Goal: Task Accomplishment & Management: Manage account settings

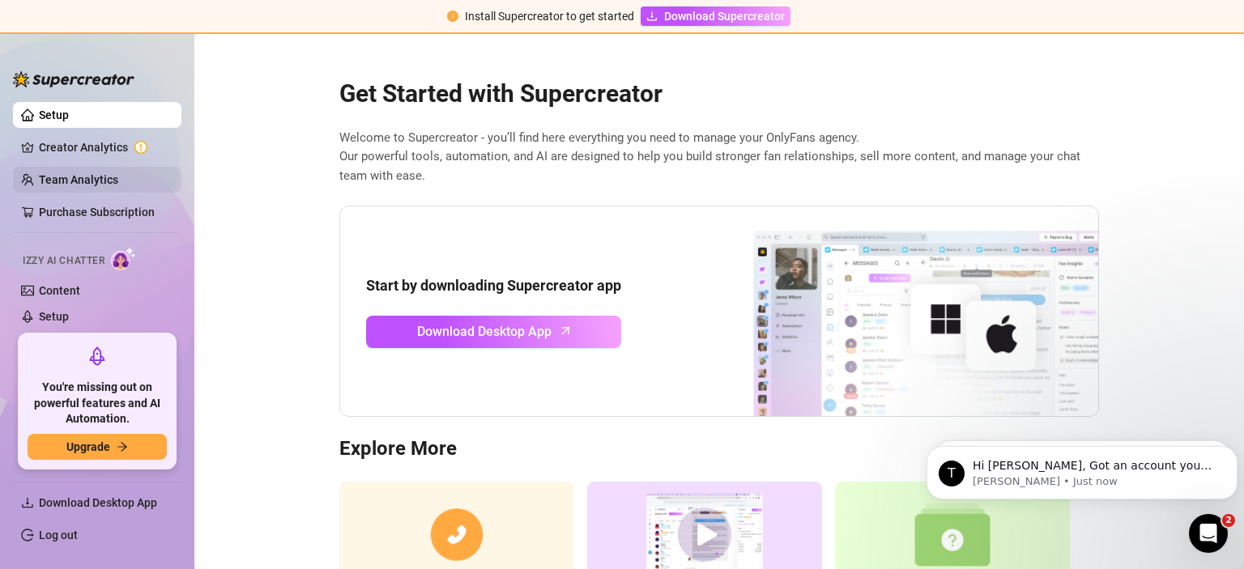
click at [86, 183] on link "Team Analytics" at bounding box center [78, 179] width 79 height 13
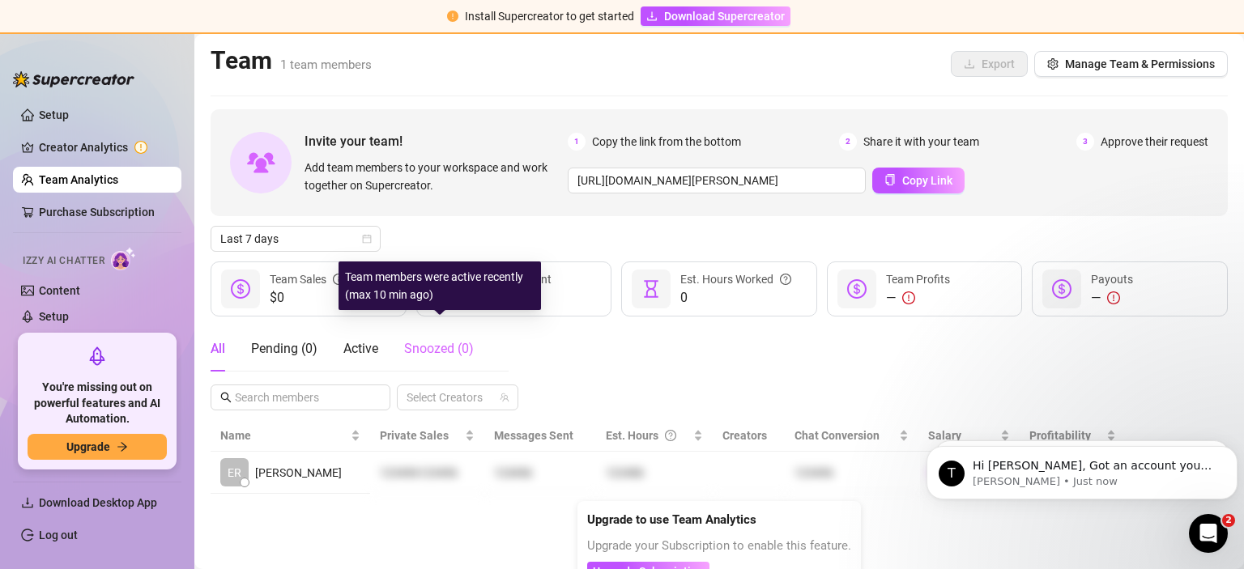
scroll to position [20, 0]
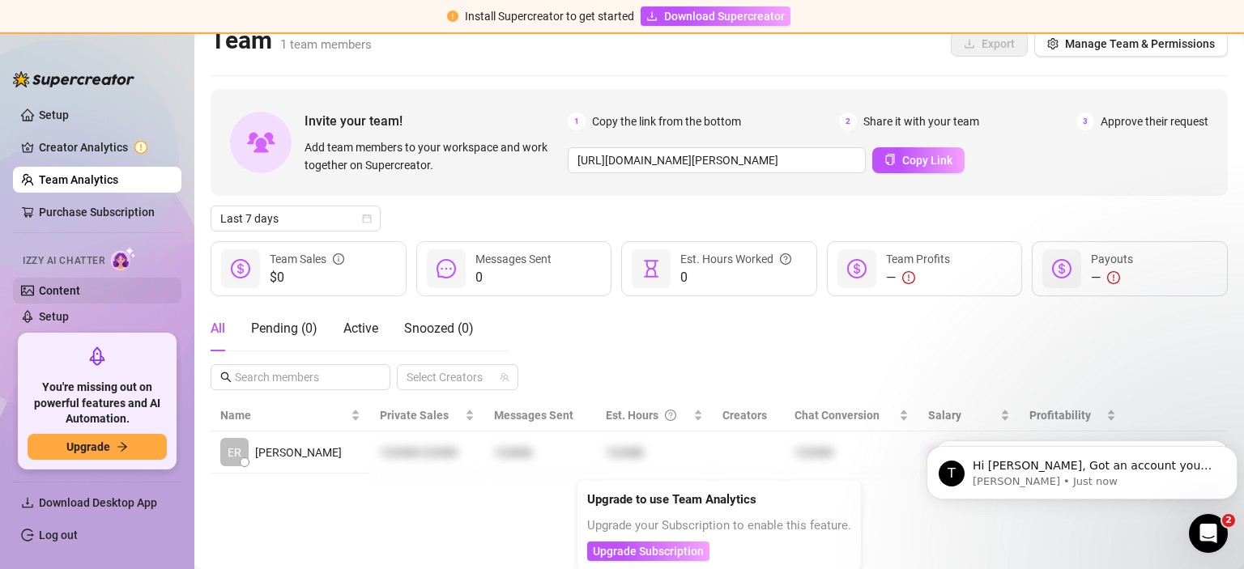
click at [73, 287] on link "Content" at bounding box center [59, 290] width 41 height 13
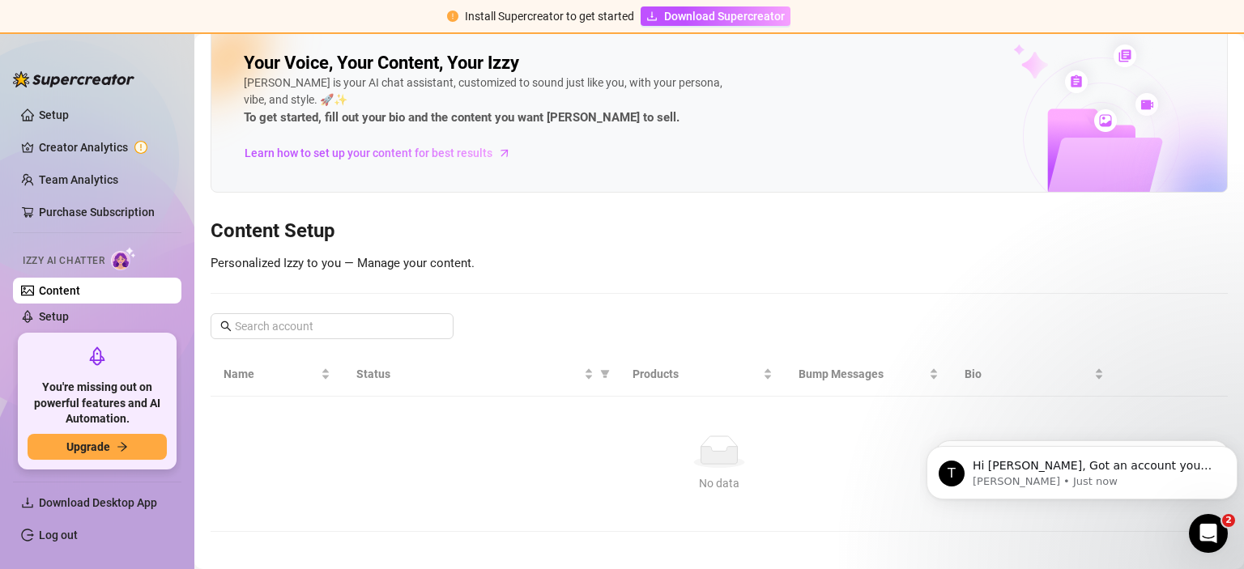
scroll to position [29, 0]
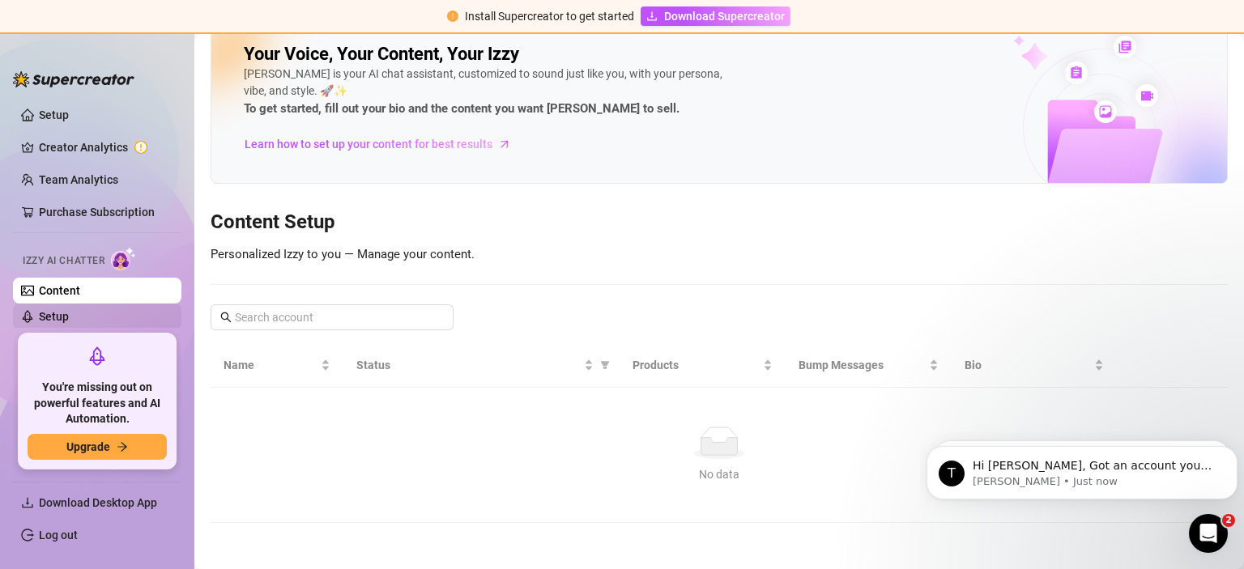
click at [69, 312] on link "Setup" at bounding box center [54, 316] width 30 height 13
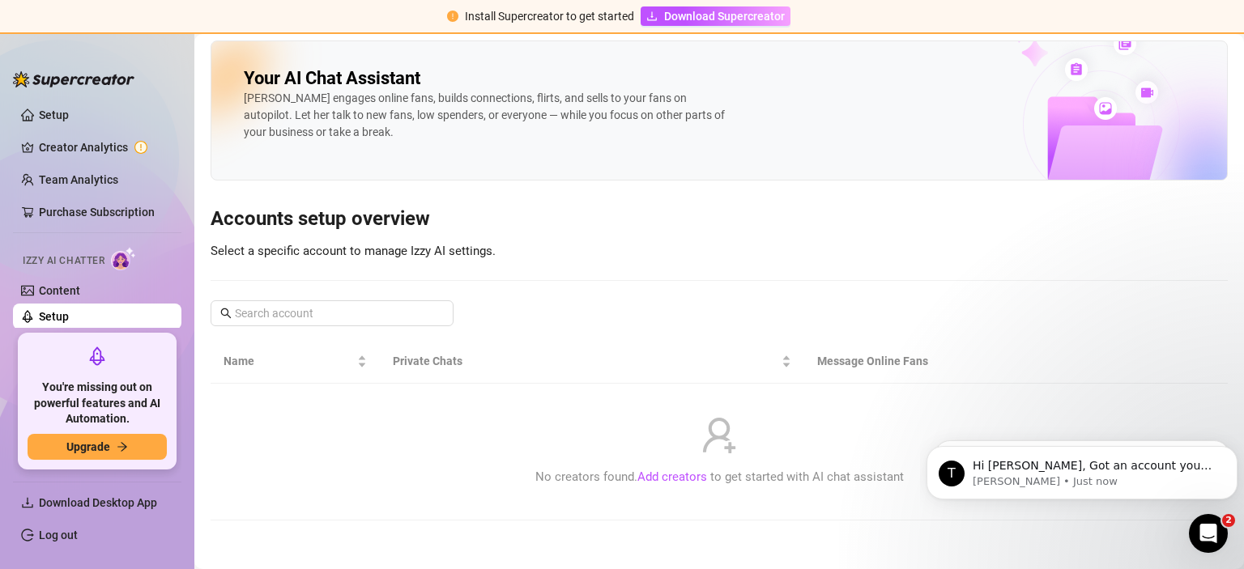
scroll to position [3, 0]
click at [79, 141] on link "Creator Analytics" at bounding box center [104, 147] width 130 height 26
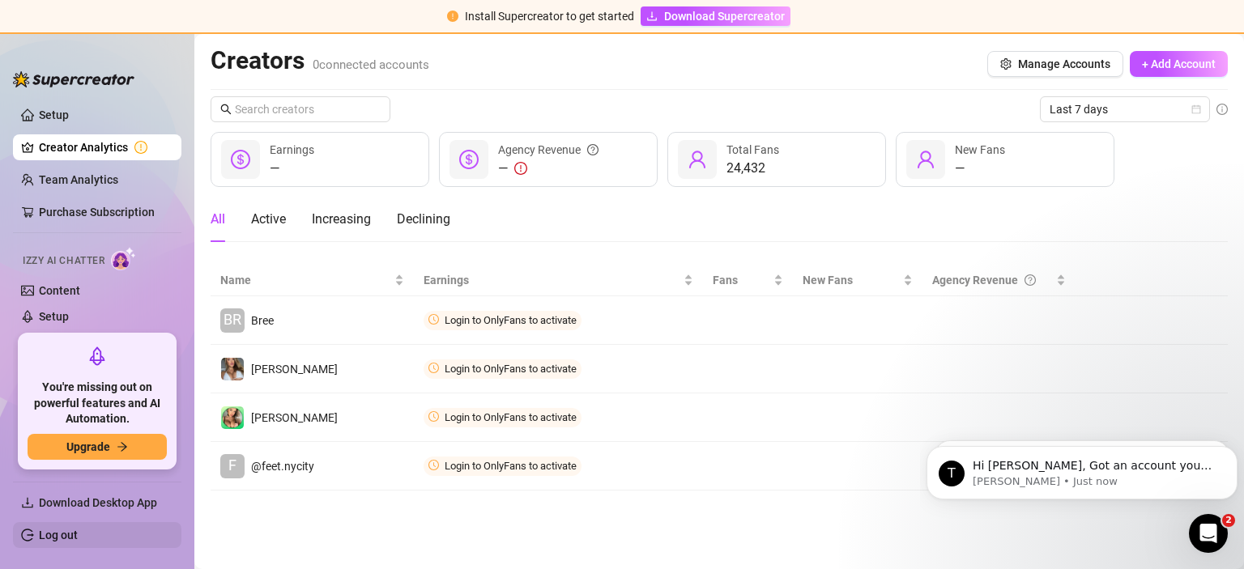
click at [53, 536] on link "Log out" at bounding box center [58, 535] width 39 height 13
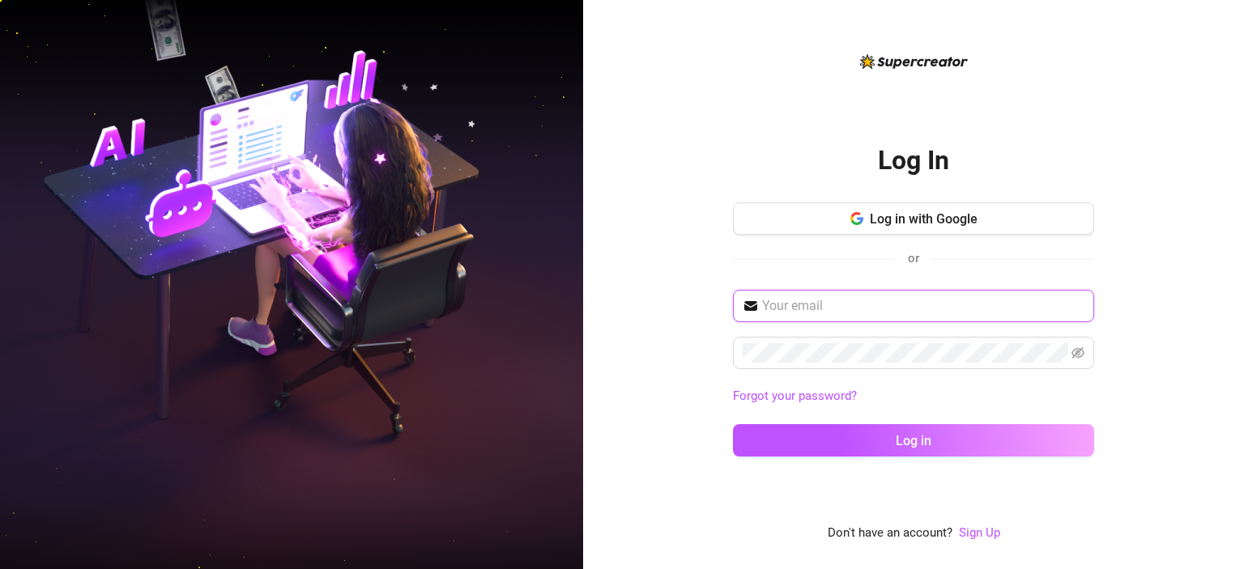
click at [848, 306] on input "text" at bounding box center [923, 305] width 322 height 19
paste input "[EMAIL_ADDRESS][DOMAIN_NAME]"
type input "[EMAIL_ADDRESS][DOMAIN_NAME]"
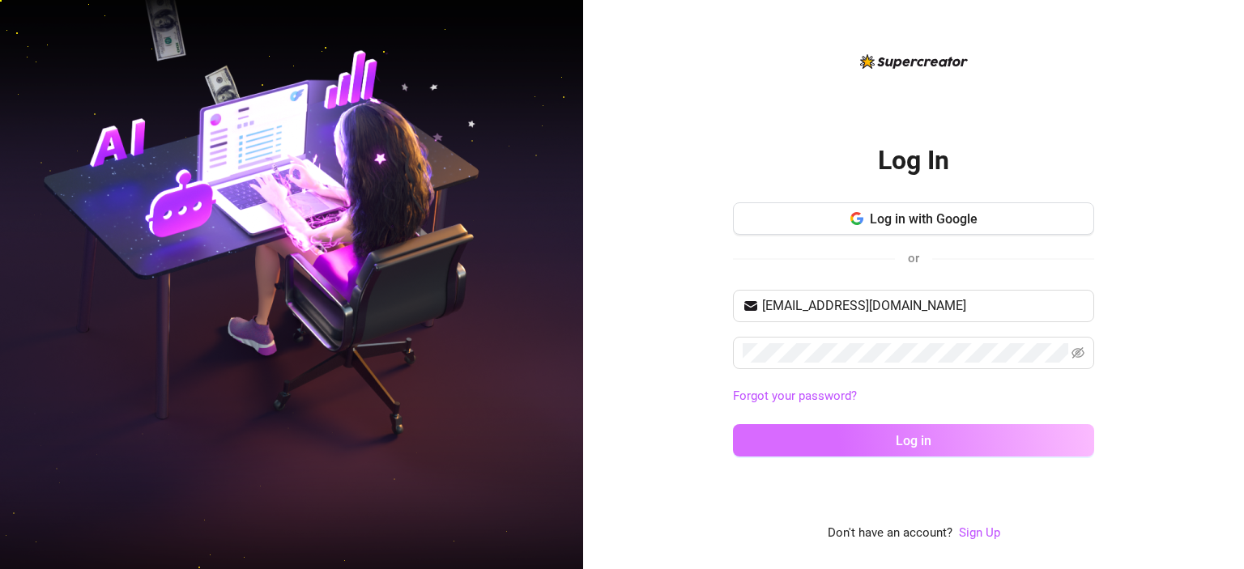
click at [914, 439] on span "Log in" at bounding box center [914, 440] width 36 height 15
